Goal: Information Seeking & Learning: Understand process/instructions

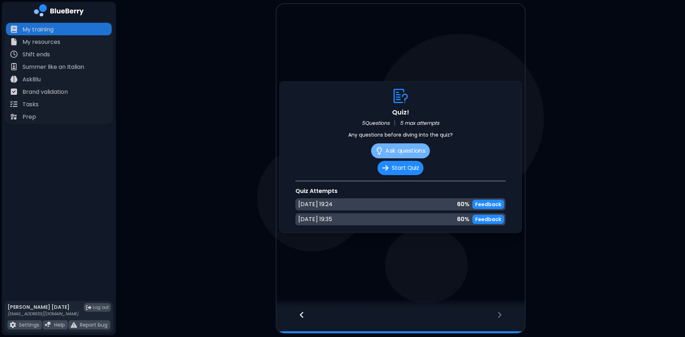
click at [401, 152] on button "Ask questions" at bounding box center [400, 150] width 59 height 15
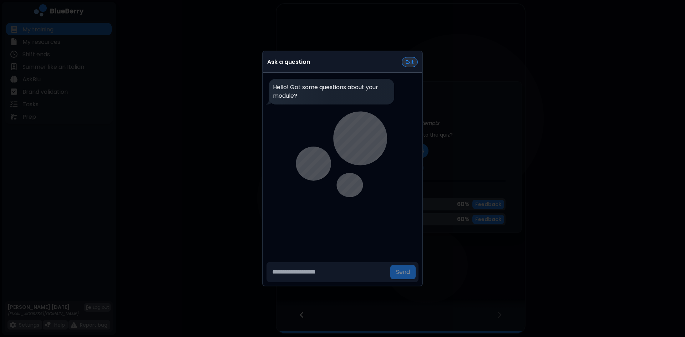
click at [412, 63] on button "Exit" at bounding box center [410, 62] width 16 height 10
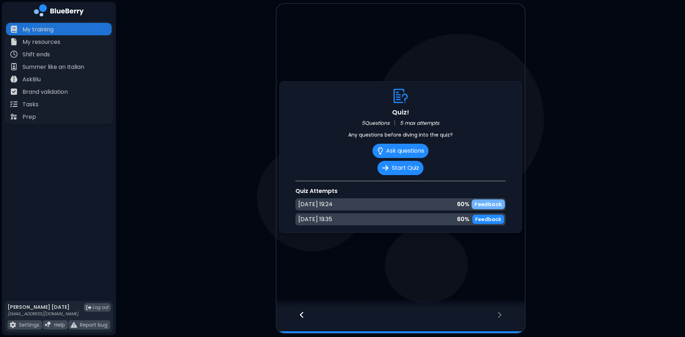
click at [487, 203] on p "Feedback" at bounding box center [487, 204] width 27 height 7
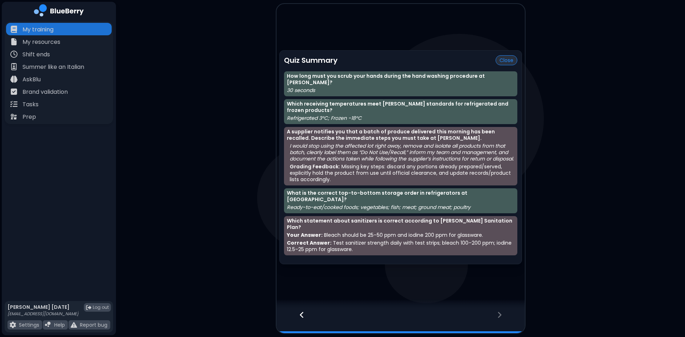
click at [506, 65] on button "Close" at bounding box center [506, 60] width 22 height 10
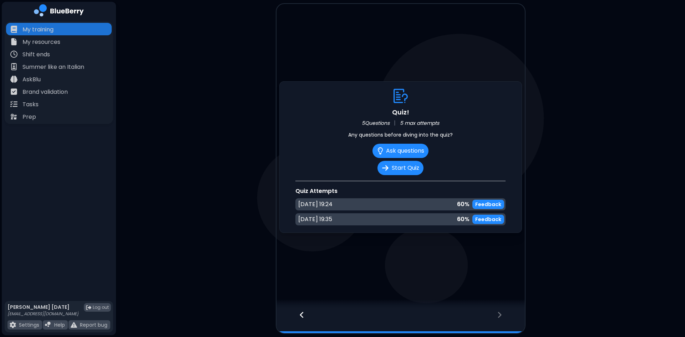
click at [498, 214] on div "[DATE] 19:35 60 % Feedback" at bounding box center [400, 219] width 210 height 12
click at [498, 216] on p "Feedback" at bounding box center [487, 219] width 27 height 7
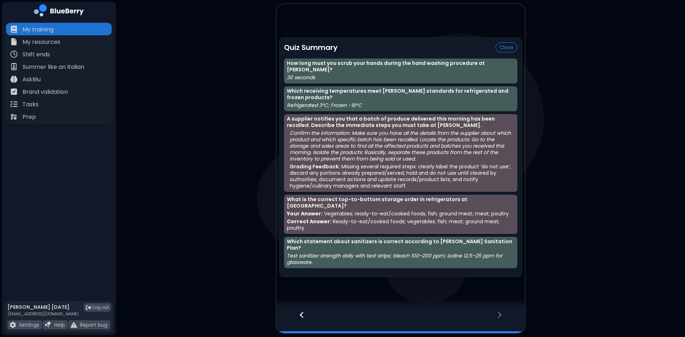
click at [287, 124] on p "A supplier notifies you that a batch of produce delivered this morning has been…" at bounding box center [401, 122] width 228 height 13
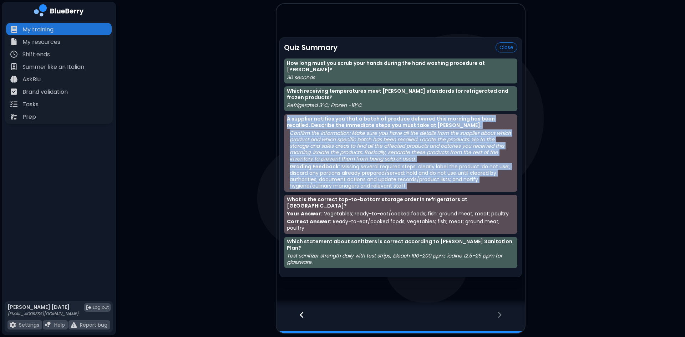
drag, startPoint x: 287, startPoint y: 124, endPoint x: 419, endPoint y: 189, distance: 147.2
click at [419, 189] on div "A supplier notifies you that a batch of produce delivered this morning has been…" at bounding box center [400, 153] width 233 height 78
copy div "A supplier notifies you that a batch of produce delivered this morning has been…"
click at [502, 52] on button "Close" at bounding box center [506, 47] width 22 height 10
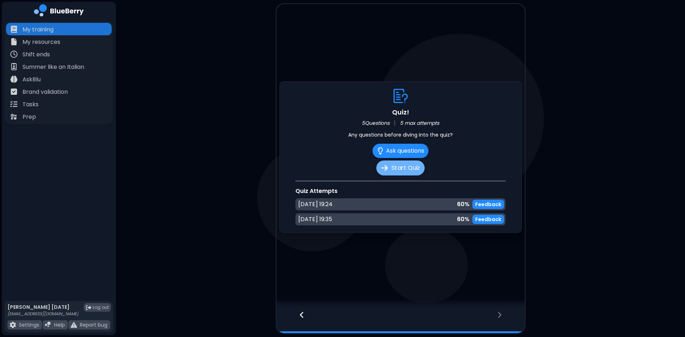
click at [400, 169] on button "Start Quiz" at bounding box center [400, 168] width 48 height 15
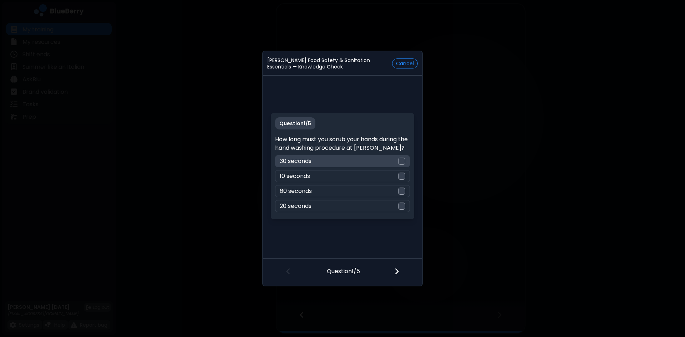
click at [399, 162] on div at bounding box center [401, 161] width 7 height 7
click at [399, 271] on div at bounding box center [401, 272] width 42 height 26
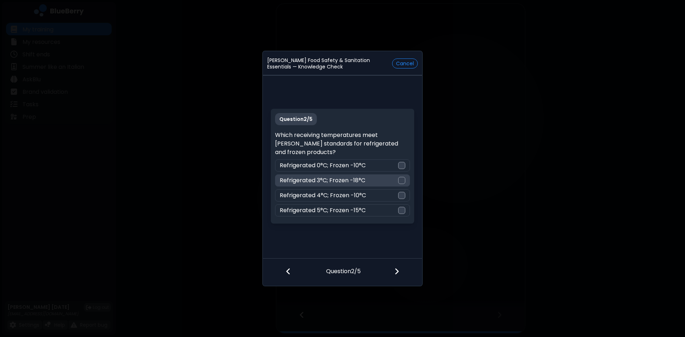
click at [401, 184] on div "Refrigerated 3°C; Frozen -18°C" at bounding box center [342, 180] width 134 height 12
click at [397, 272] on img at bounding box center [396, 272] width 5 height 8
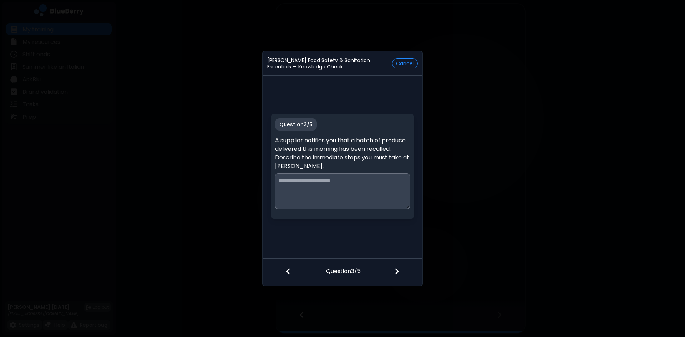
drag, startPoint x: 276, startPoint y: 140, endPoint x: 332, endPoint y: 164, distance: 61.4
click at [332, 164] on p "A supplier notifies you that a batch of produce delivered this morning has been…" at bounding box center [342, 153] width 134 height 34
copy p "A supplier notifies you that a batch of produce delivered this morning has been…"
click at [303, 185] on textarea at bounding box center [342, 191] width 134 height 36
paste textarea "**********"
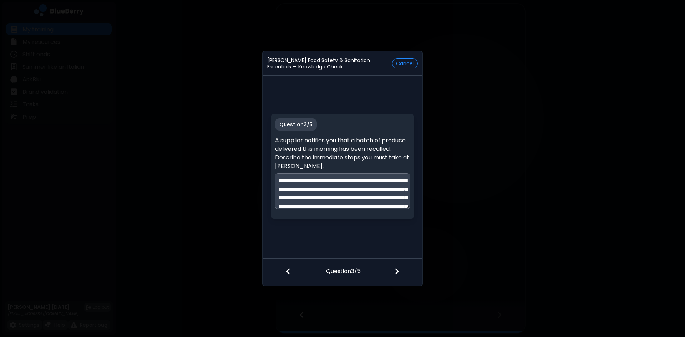
scroll to position [36, 0]
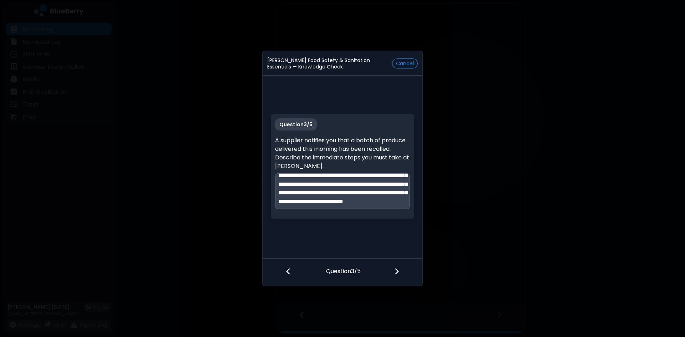
type textarea "**********"
click at [395, 274] on img at bounding box center [396, 272] width 5 height 8
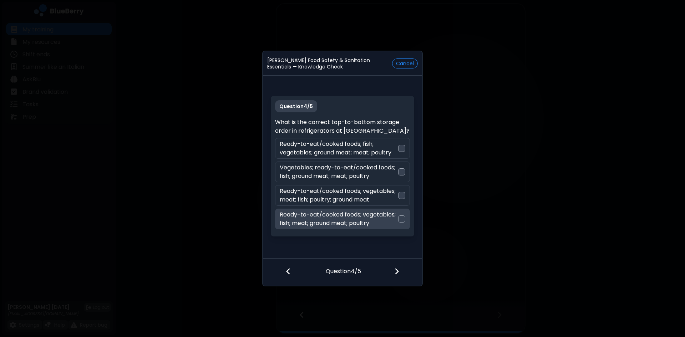
click at [402, 219] on div at bounding box center [401, 218] width 7 height 7
click at [396, 270] on img at bounding box center [396, 272] width 5 height 8
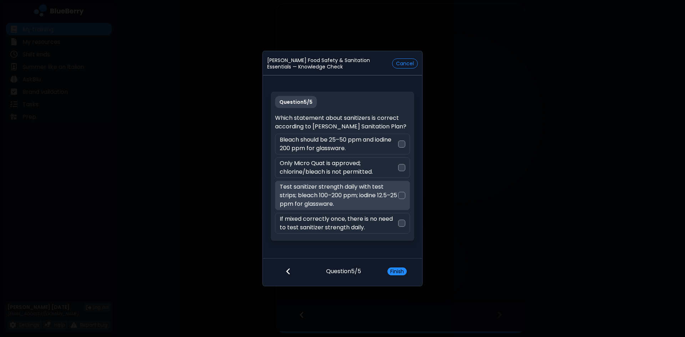
click at [404, 196] on div at bounding box center [401, 195] width 7 height 7
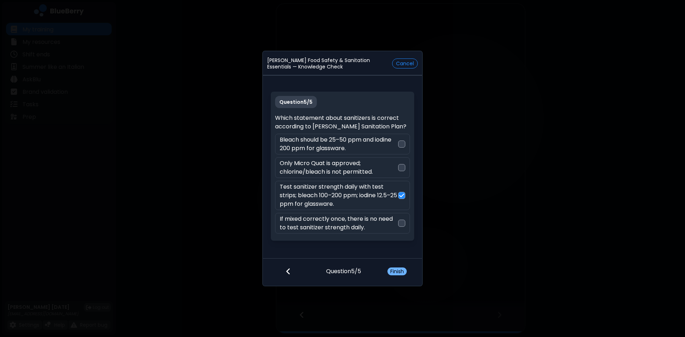
click at [401, 271] on button "Finish" at bounding box center [396, 272] width 19 height 8
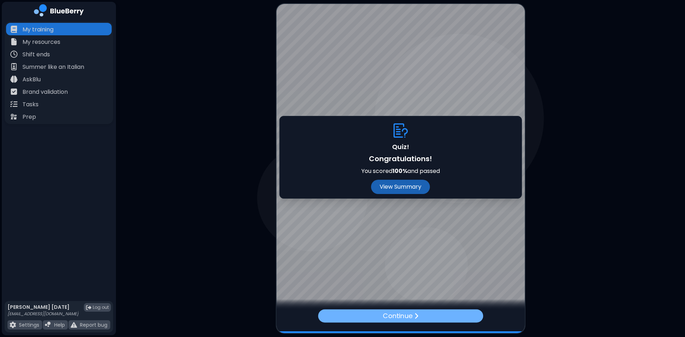
click at [402, 316] on p "Continue" at bounding box center [398, 316] width 30 height 10
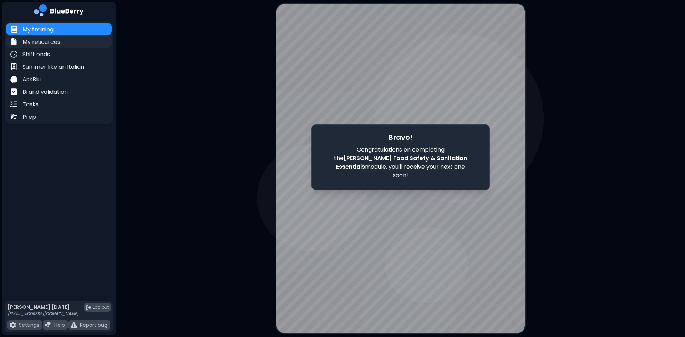
click at [46, 42] on p "My resources" at bounding box center [41, 42] width 38 height 9
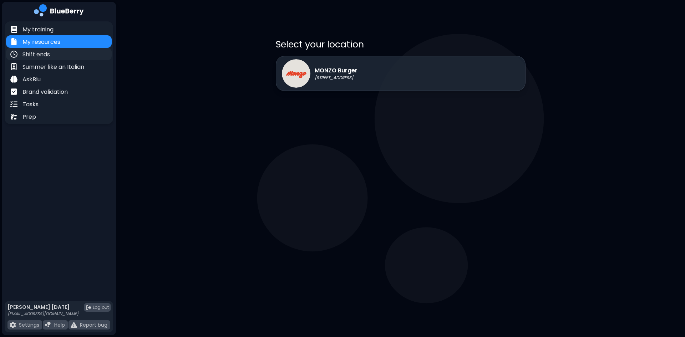
click at [40, 56] on p "Shift ends" at bounding box center [35, 54] width 27 height 9
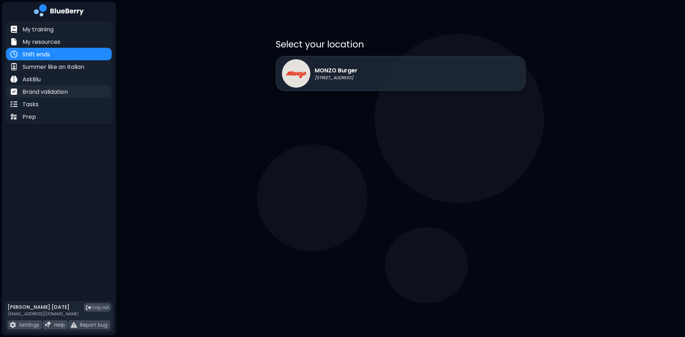
click at [66, 88] on p "Brand validation" at bounding box center [44, 92] width 45 height 9
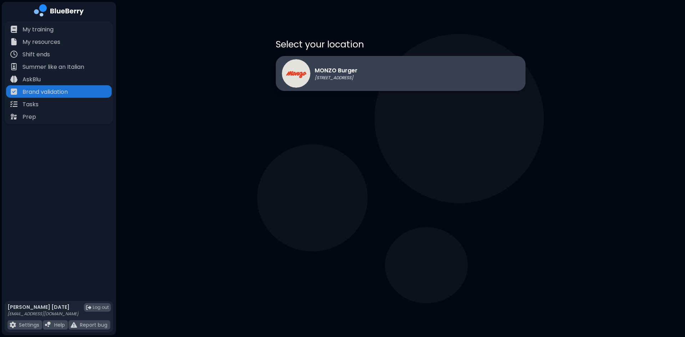
click at [357, 83] on div "MONZO Burger [STREET_ADDRESS]" at bounding box center [320, 73] width 76 height 29
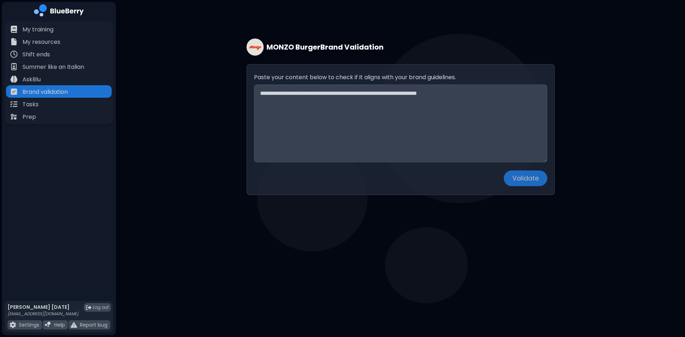
click at [173, 57] on div "MONZO Burger Brand Validation Paste your content below to check if it aligns wi…" at bounding box center [400, 109] width 569 height 219
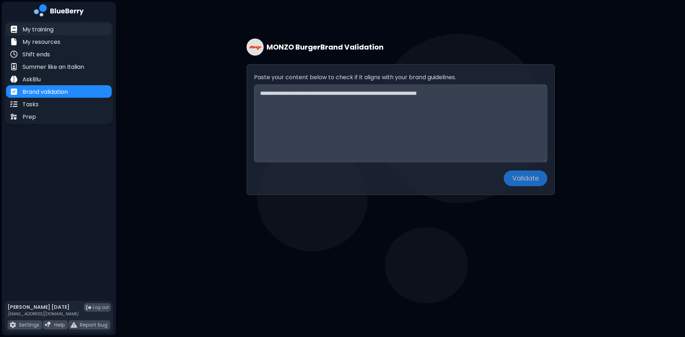
click at [37, 29] on p "My training" at bounding box center [37, 29] width 31 height 9
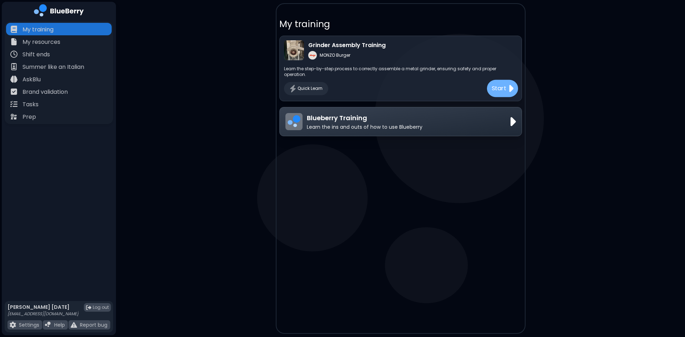
click at [497, 84] on p "Start" at bounding box center [498, 88] width 15 height 9
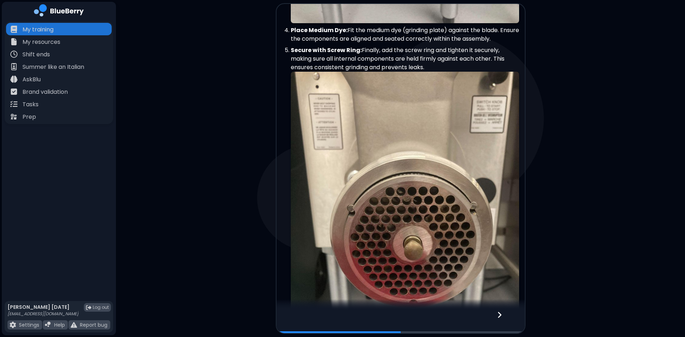
scroll to position [1140, 0]
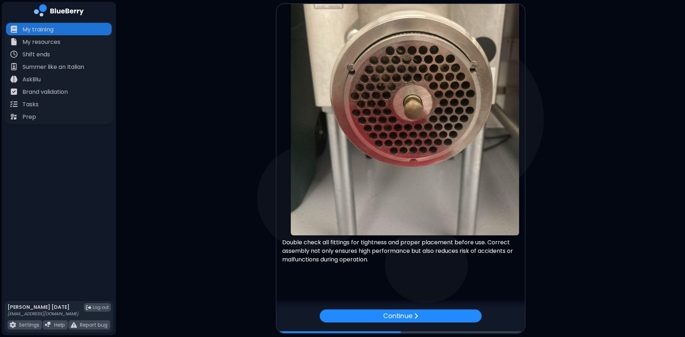
click at [418, 312] on div "Continue" at bounding box center [401, 315] width 162 height 13
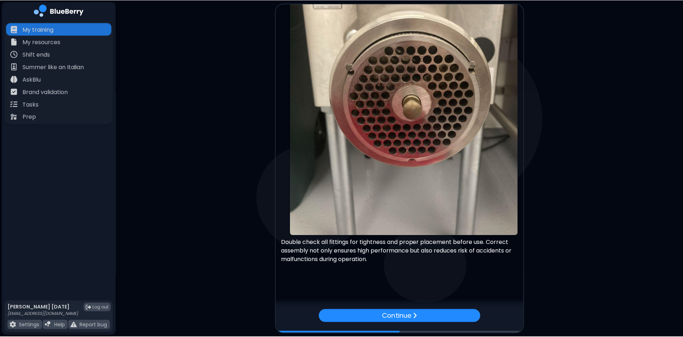
scroll to position [0, 0]
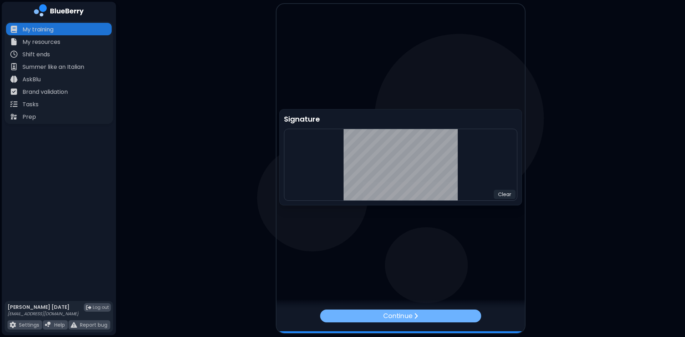
click at [413, 317] on div "Continue" at bounding box center [400, 315] width 161 height 13
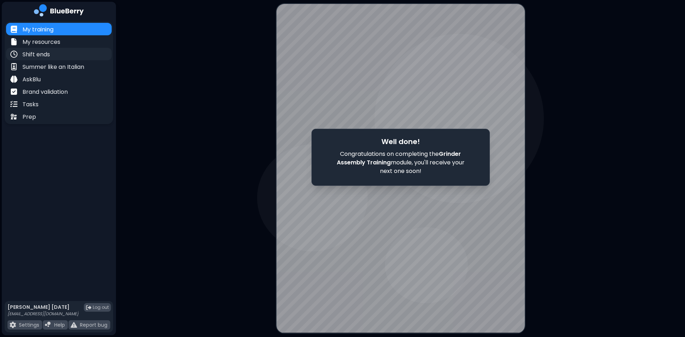
click at [37, 56] on p "Shift ends" at bounding box center [35, 54] width 27 height 9
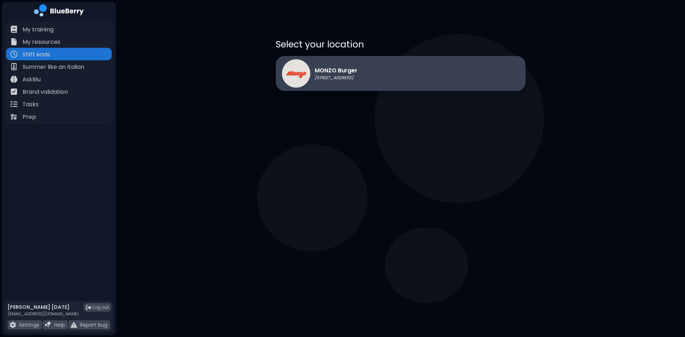
click at [357, 68] on p "MONZO Burger" at bounding box center [336, 70] width 43 height 9
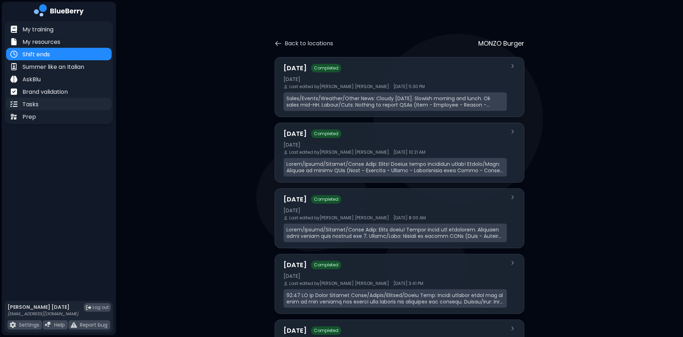
click at [33, 103] on p "Tasks" at bounding box center [30, 104] width 16 height 9
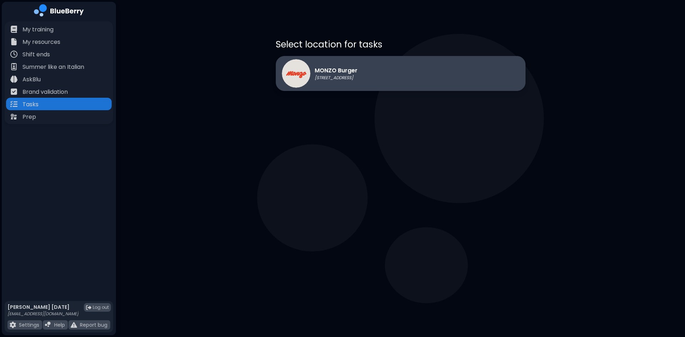
click at [341, 68] on p "MONZO Burger" at bounding box center [336, 70] width 43 height 9
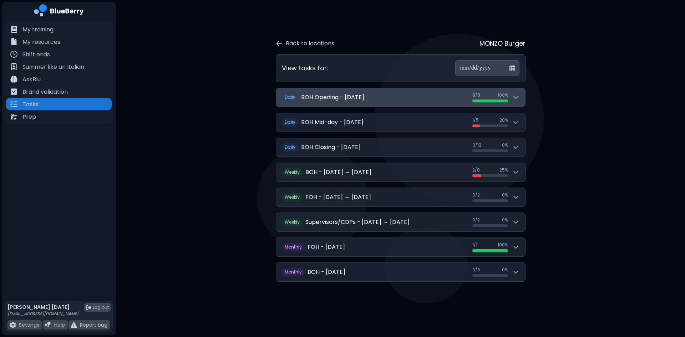
click at [341, 96] on h2 "BOH Opening - [DATE]" at bounding box center [332, 97] width 63 height 9
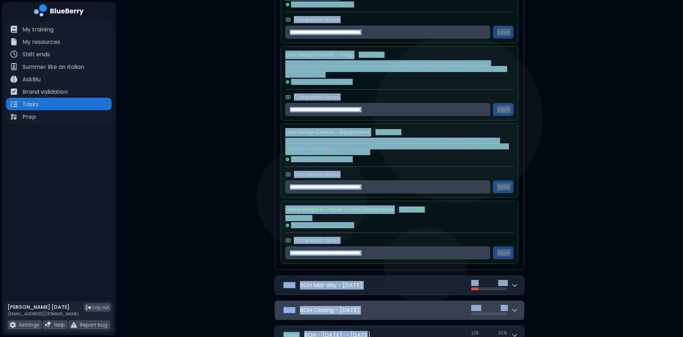
scroll to position [429, 0]
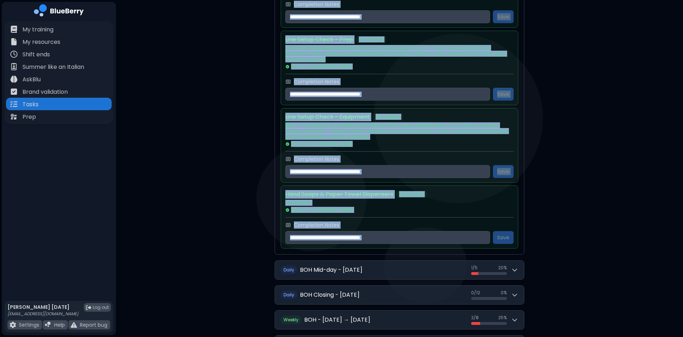
drag, startPoint x: 286, startPoint y: 121, endPoint x: 408, endPoint y: 246, distance: 175.1
copy div "Loremipsumd Sit Ametconse Adipi eli sed doe tempori/utlabore et Doloremag Aliq …"
